Goal: Task Accomplishment & Management: Complete application form

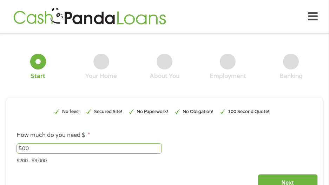
scroll to position [4, 0]
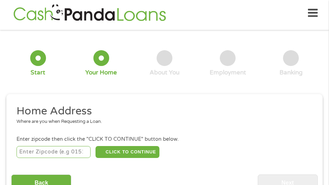
click at [69, 149] on input "number" at bounding box center [54, 152] width 74 height 12
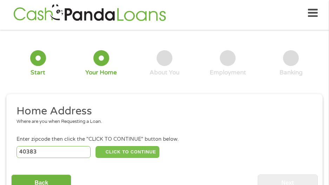
type input "40383"
click at [139, 154] on button "CLICK TO CONTINUE" at bounding box center [128, 152] width 64 height 12
type input "40383"
type input "[GEOGRAPHIC_DATA]"
select select "[US_STATE]"
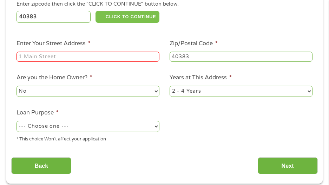
scroll to position [179, 0]
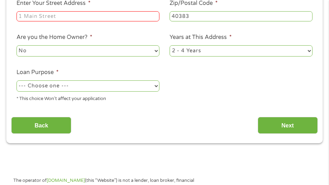
click at [112, 19] on input "Enter Your Street Address *" at bounding box center [88, 16] width 143 height 11
type input "[STREET_ADDRESS][PERSON_NAME]"
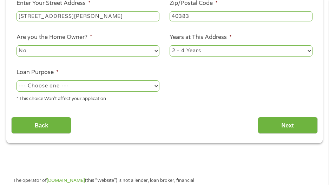
click at [208, 54] on select "1 Year or less 1 - 2 Years 2 - 4 Years Over 4 Years" at bounding box center [241, 50] width 143 height 11
select select "60months"
click at [170, 45] on select "1 Year or less 1 - 2 Years 2 - 4 Years Over 4 Years" at bounding box center [241, 50] width 143 height 11
click at [99, 50] on select "No Yes" at bounding box center [88, 50] width 143 height 11
select select "yes"
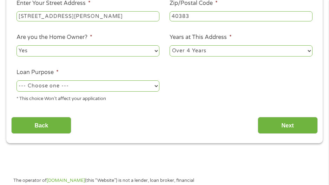
click at [17, 45] on select "No Yes" at bounding box center [88, 50] width 143 height 11
click at [87, 90] on select "--- Choose one --- Pay Bills Debt Consolidation Home Improvement Major Purchase…" at bounding box center [88, 85] width 143 height 11
select select "paybills"
click at [17, 80] on select "--- Choose one --- Pay Bills Debt Consolidation Home Improvement Major Purchase…" at bounding box center [88, 85] width 143 height 11
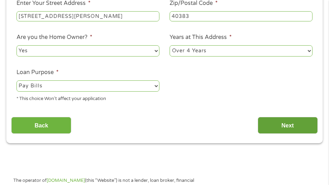
click at [300, 131] on input "Next" at bounding box center [288, 125] width 60 height 17
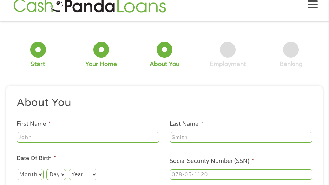
scroll to position [4, 0]
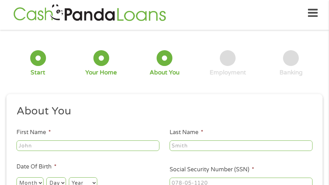
click at [125, 146] on input "First Name *" at bounding box center [88, 146] width 143 height 11
type input "[PERSON_NAME]"
type input "[PHONE_NUMBER]"
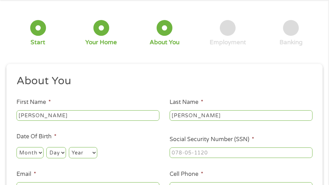
scroll to position [109, 0]
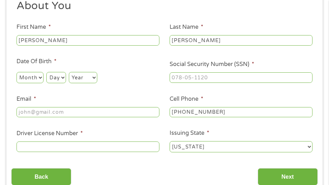
click at [34, 78] on select "Month 1 2 3 4 5 6 7 8 9 10 11 12" at bounding box center [30, 77] width 27 height 11
select select "1"
click at [17, 72] on select "Month 1 2 3 4 5 6 7 8 9 10 11 12" at bounding box center [30, 77] width 27 height 11
click at [56, 76] on select "Day 1 2 3 4 5 6 7 8 9 10 11 12 13 14 15 16 17 18 19 20 21 22 23 24 25 26 27 28 …" at bounding box center [55, 77] width 19 height 11
select select "22"
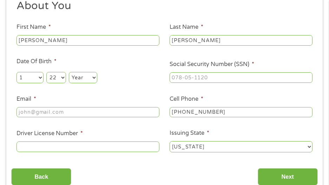
click at [46, 72] on select "Day 1 2 3 4 5 6 7 8 9 10 11 12 13 14 15 16 17 18 19 20 21 22 23 24 25 26 27 28 …" at bounding box center [55, 77] width 19 height 11
click at [83, 78] on select "Year [DATE] 2006 2005 2004 2003 2002 2001 2000 1999 1998 1997 1996 1995 1994 19…" at bounding box center [83, 77] width 28 height 11
select select "1984"
click at [69, 72] on select "Year [DATE] 2006 2005 2004 2003 2002 2001 2000 1999 1998 1997 1996 1995 1994 19…" at bounding box center [83, 77] width 28 height 11
click at [188, 79] on input "___-__-____" at bounding box center [241, 77] width 143 height 11
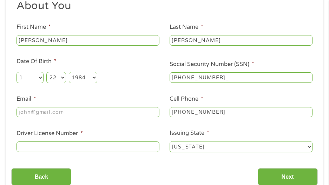
type input "405-47-0791"
click at [112, 115] on input "Email *" at bounding box center [88, 112] width 143 height 11
type input "[EMAIL_ADDRESS][DOMAIN_NAME]"
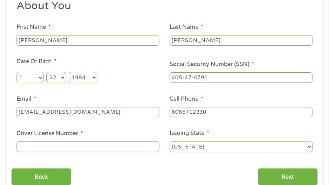
type input "[PHONE_NUMBER]"
click at [92, 146] on input "Driver License Number *" at bounding box center [88, 147] width 143 height 11
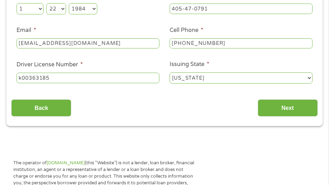
scroll to position [179, 0]
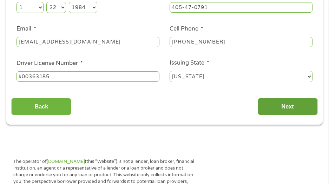
type input "k00363185"
click at [281, 108] on input "Next" at bounding box center [288, 106] width 60 height 17
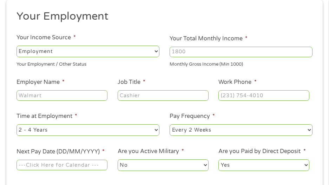
scroll to position [109, 0]
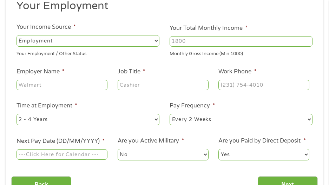
click at [205, 41] on input "Your Total Monthly Income *" at bounding box center [241, 41] width 143 height 11
type input "7000"
click at [70, 83] on input "Employer Name *" at bounding box center [62, 85] width 91 height 11
type input "state of [US_STATE]"
type input "manager"
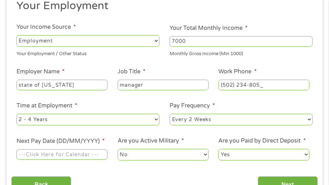
type input "[PHONE_NUMBER]"
click at [168, 116] on li "Pay Frequency * --- Choose one --- Every 2 Weeks Every Week Monthly Semi-Monthly" at bounding box center [241, 114] width 153 height 25
click at [175, 118] on select "--- Choose one --- Every 2 Weeks Every Week Monthly Semi-Monthly" at bounding box center [241, 119] width 143 height 11
select select "semimonthly"
click at [170, 114] on select "--- Choose one --- Every 2 Weeks Every Week Monthly Semi-Monthly" at bounding box center [241, 119] width 143 height 11
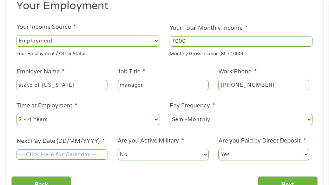
click at [66, 151] on input "Next Pay Date (DD/MM/YYYY) *" at bounding box center [62, 154] width 91 height 11
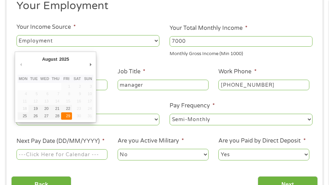
type input "[DATE]"
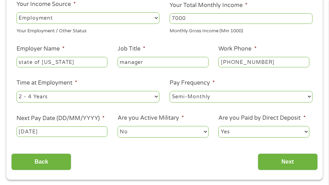
scroll to position [144, 0]
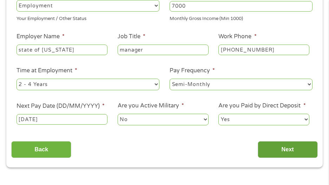
click at [279, 151] on input "Next" at bounding box center [288, 149] width 60 height 17
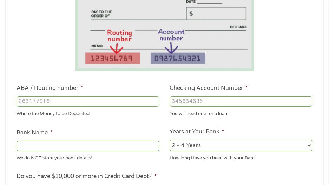
click at [114, 102] on input "ABA / Routing number *" at bounding box center [88, 101] width 143 height 11
type input "083000108"
type input "PNC BANK [US_STATE] INC"
type input "083000108"
click at [224, 146] on select "2 - 4 Years 6 - 12 Months 1 - 2 Years Over 4 Years" at bounding box center [241, 145] width 143 height 11
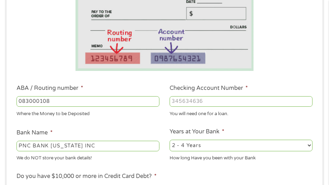
select select "60months"
click at [170, 140] on select "2 - 4 Years 6 - 12 Months 1 - 2 Years Over 4 Years" at bounding box center [241, 145] width 143 height 11
click at [204, 98] on input "Checking Account Number *" at bounding box center [241, 101] width 143 height 11
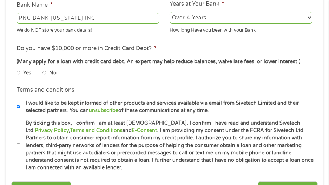
scroll to position [285, 0]
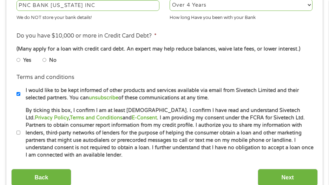
type input "3059210938"
click at [47, 58] on li "No" at bounding box center [55, 60] width 25 height 11
click at [45, 59] on input "No" at bounding box center [45, 60] width 4 height 8
radio input "true"
click at [19, 132] on input "By ticking this box, I confirm I am at least [DEMOGRAPHIC_DATA]. I confirm I ha…" at bounding box center [19, 133] width 4 height 8
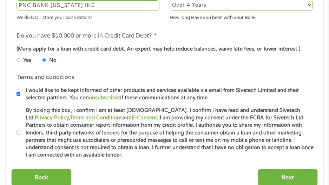
checkbox input "true"
click at [19, 93] on input "I would like to be kept informed of other products and services available via e…" at bounding box center [19, 94] width 4 height 8
checkbox input "false"
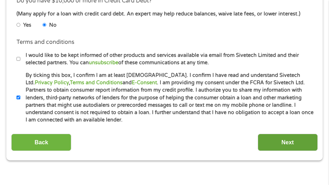
click at [278, 143] on input "Next" at bounding box center [288, 142] width 60 height 17
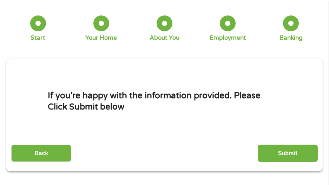
scroll to position [39, 0]
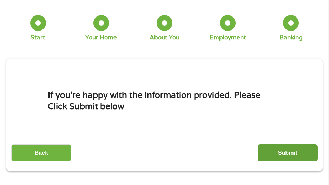
click at [282, 158] on input "Submit" at bounding box center [288, 152] width 60 height 17
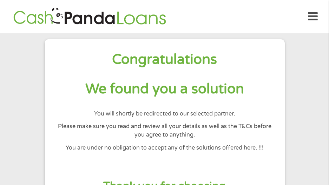
scroll to position [35, 0]
